Goal: Check status: Check status

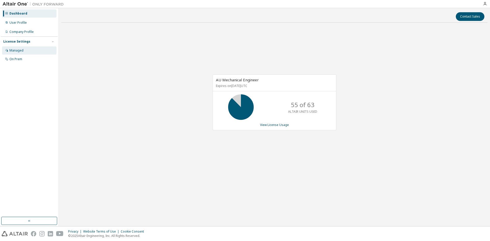
click at [17, 51] on div "Managed" at bounding box center [16, 50] width 14 height 4
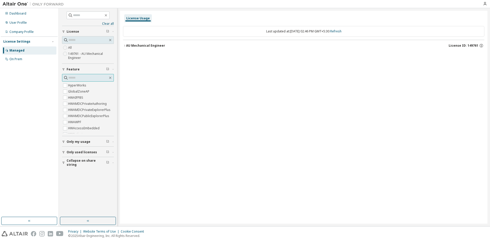
click at [78, 76] on input "text" at bounding box center [88, 77] width 40 height 5
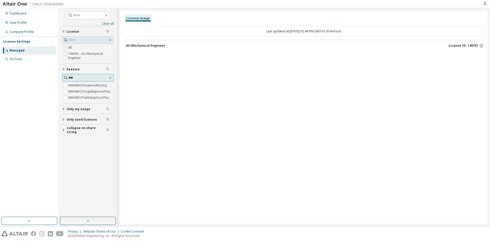
type input "****"
drag, startPoint x: 124, startPoint y: 45, endPoint x: 156, endPoint y: 74, distance: 43.0
click at [125, 48] on button "AU Mechanical Engineer License ID: 149761" at bounding box center [303, 45] width 361 height 11
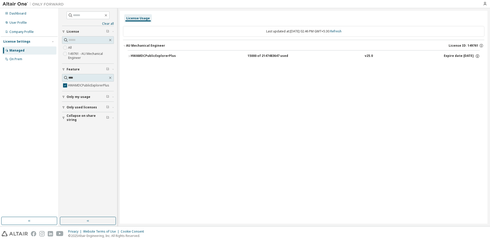
click at [128, 56] on icon "button" at bounding box center [129, 56] width 3 height 3
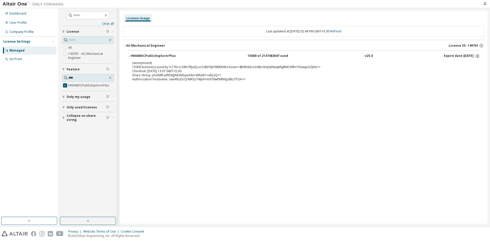
click at [215, 139] on div "License Usage Last updated at: [DATE] 02:46 PM GMT+5:30 Refresh AU Mechanical E…" at bounding box center [303, 117] width 367 height 213
click at [12, 26] on div "User Profile" at bounding box center [29, 23] width 54 height 8
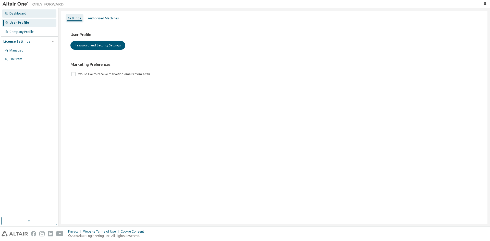
click at [19, 14] on div "Dashboard" at bounding box center [17, 13] width 17 height 4
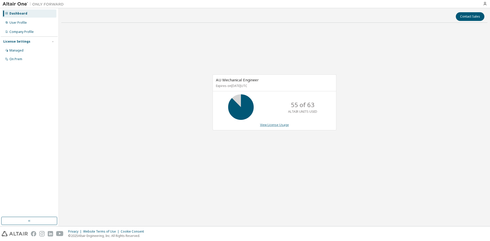
click at [274, 124] on link "View License Usage" at bounding box center [274, 125] width 29 height 4
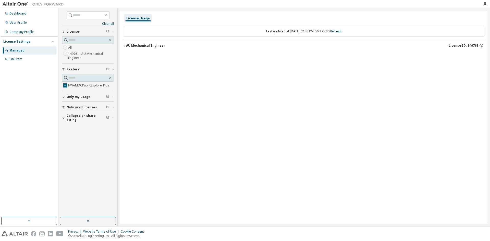
drag, startPoint x: 124, startPoint y: 45, endPoint x: 142, endPoint y: 77, distance: 36.0
click at [124, 45] on icon "button" at bounding box center [124, 45] width 3 height 3
